Goal: Task Accomplishment & Management: Use online tool/utility

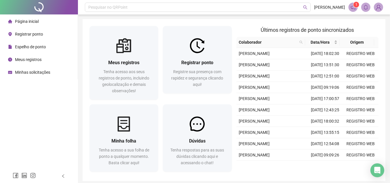
click at [33, 45] on span "Espelho de ponto" at bounding box center [30, 46] width 31 height 5
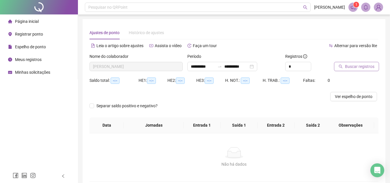
click at [361, 68] on span "Buscar registros" at bounding box center [359, 66] width 29 height 6
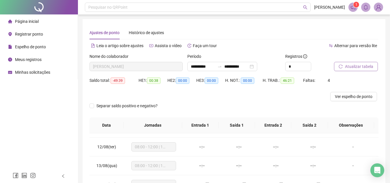
scroll to position [214, 0]
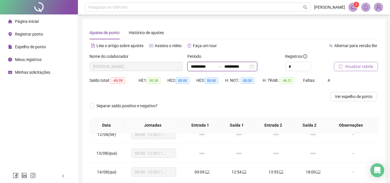
click at [243, 67] on input "**********" at bounding box center [236, 66] width 24 height 6
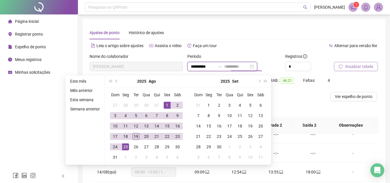
type input "**********"
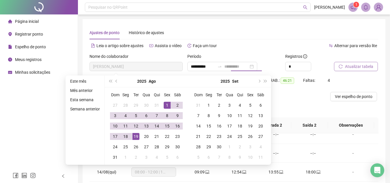
click at [136, 137] on div "19" at bounding box center [136, 136] width 7 height 7
type input "**********"
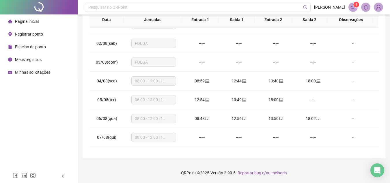
scroll to position [0, 0]
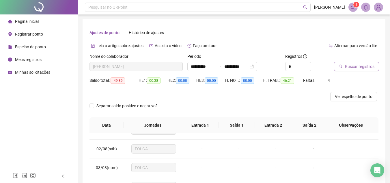
click at [349, 67] on span "Buscar registros" at bounding box center [359, 66] width 29 height 6
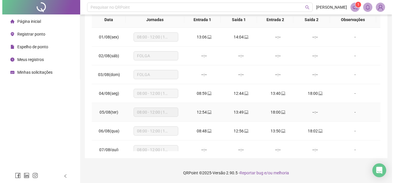
scroll to position [19, 0]
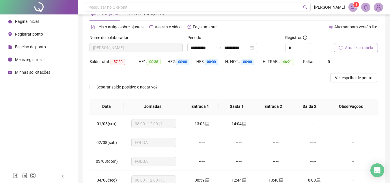
click at [37, 5] on div at bounding box center [39, 7] width 78 height 14
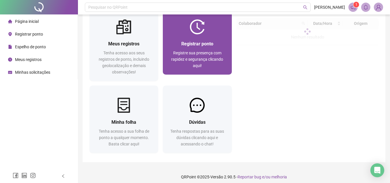
click at [199, 54] on span "Registre sua presença com rapidez e segurança clicando aqui!" at bounding box center [197, 59] width 52 height 17
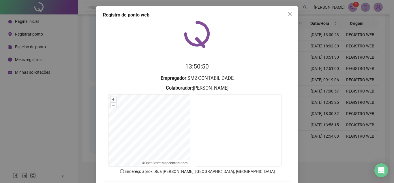
scroll to position [30, 0]
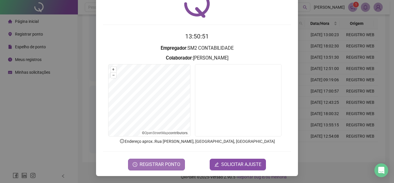
click at [178, 162] on button "REGISTRAR PONTO" at bounding box center [156, 164] width 57 height 12
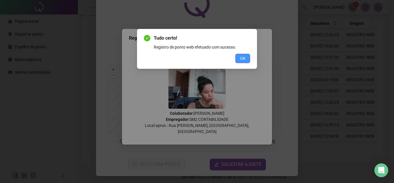
click at [249, 58] on div "Tudo certo! Registro de ponto web efetuado com sucesso. OK" at bounding box center [197, 91] width 394 height 183
click at [245, 58] on span "OK" at bounding box center [242, 58] width 5 height 6
